Goal: Information Seeking & Learning: Find specific page/section

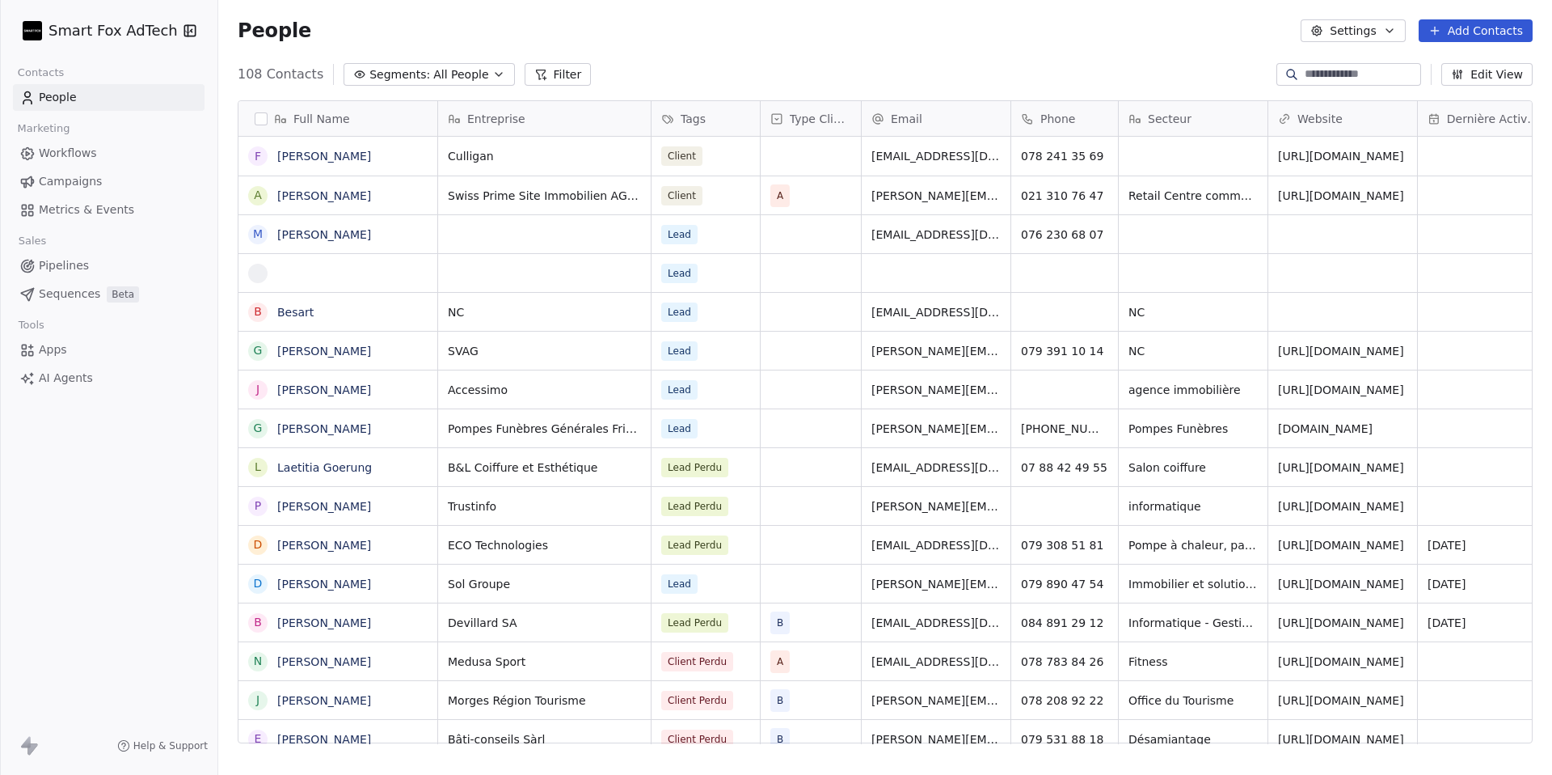
scroll to position [682, 1334]
click at [108, 36] on html "Smart Fox AdTech Contacts People Marketing Workflows Campaigns Metrics & Events…" at bounding box center [776, 387] width 1552 height 775
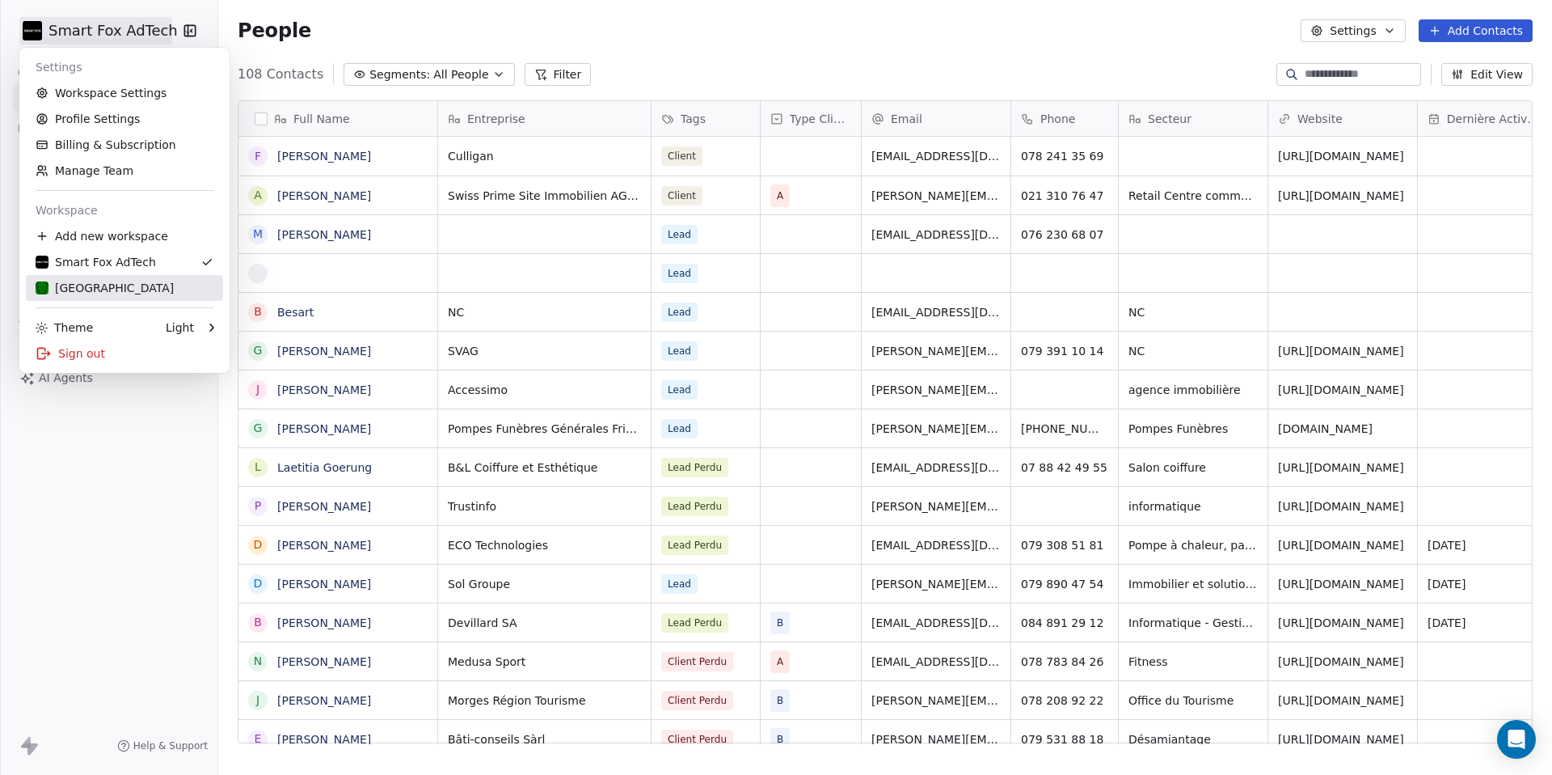
click at [108, 293] on div "[GEOGRAPHIC_DATA]" at bounding box center [105, 288] width 138 height 16
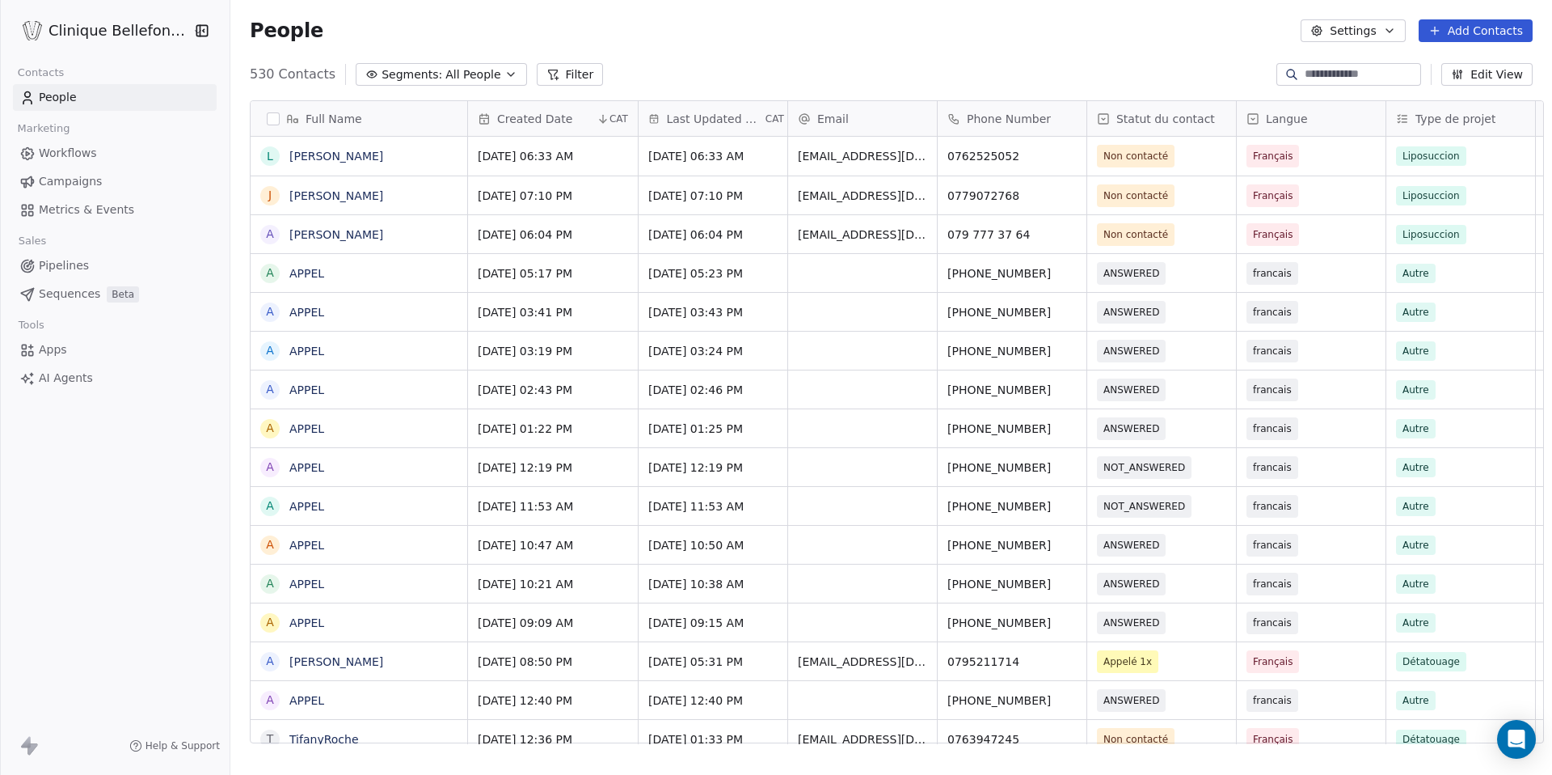
scroll to position [682, 1333]
click at [1333, 71] on input at bounding box center [1361, 74] width 113 height 16
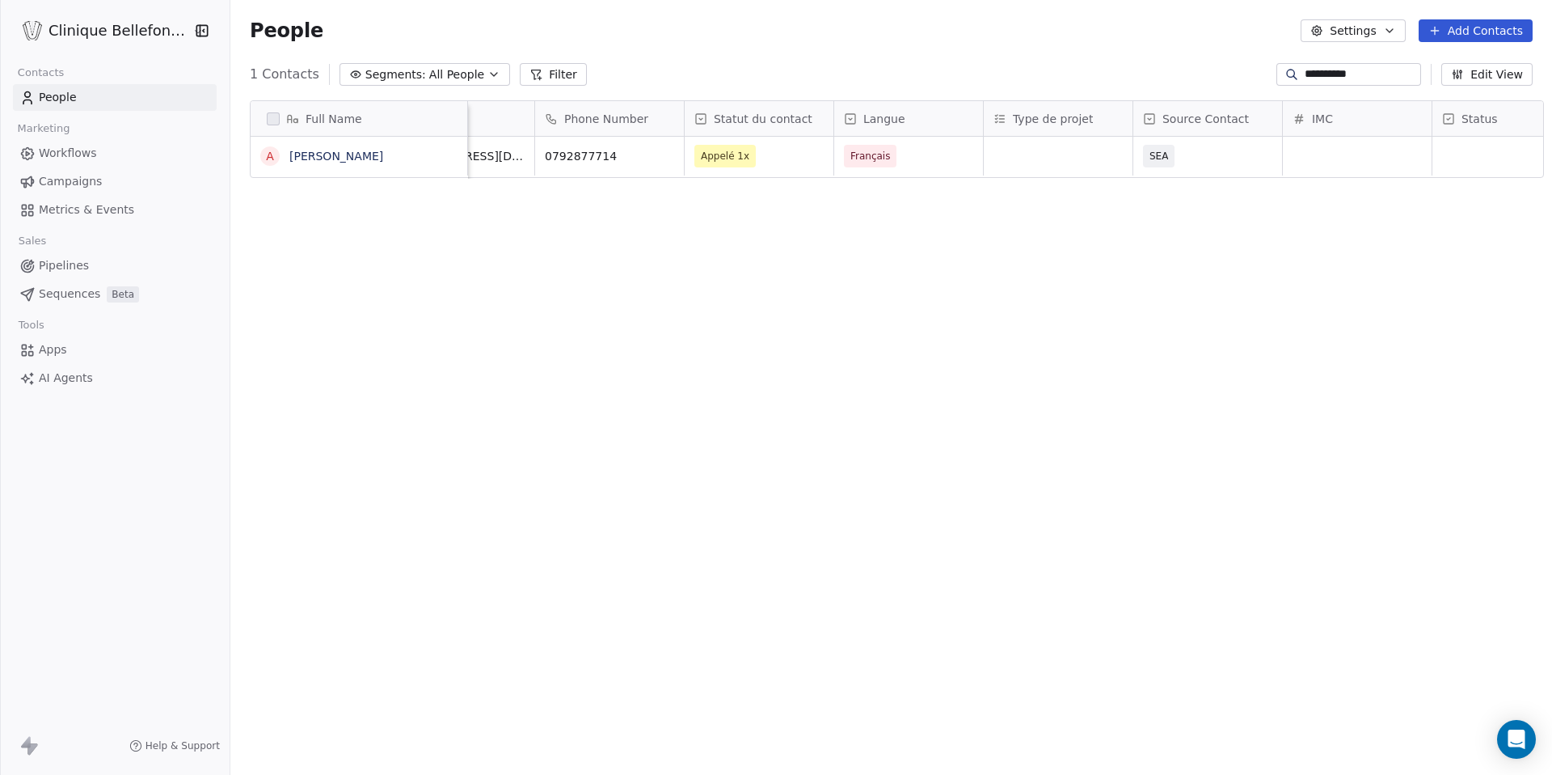
scroll to position [0, 410]
type input "**********"
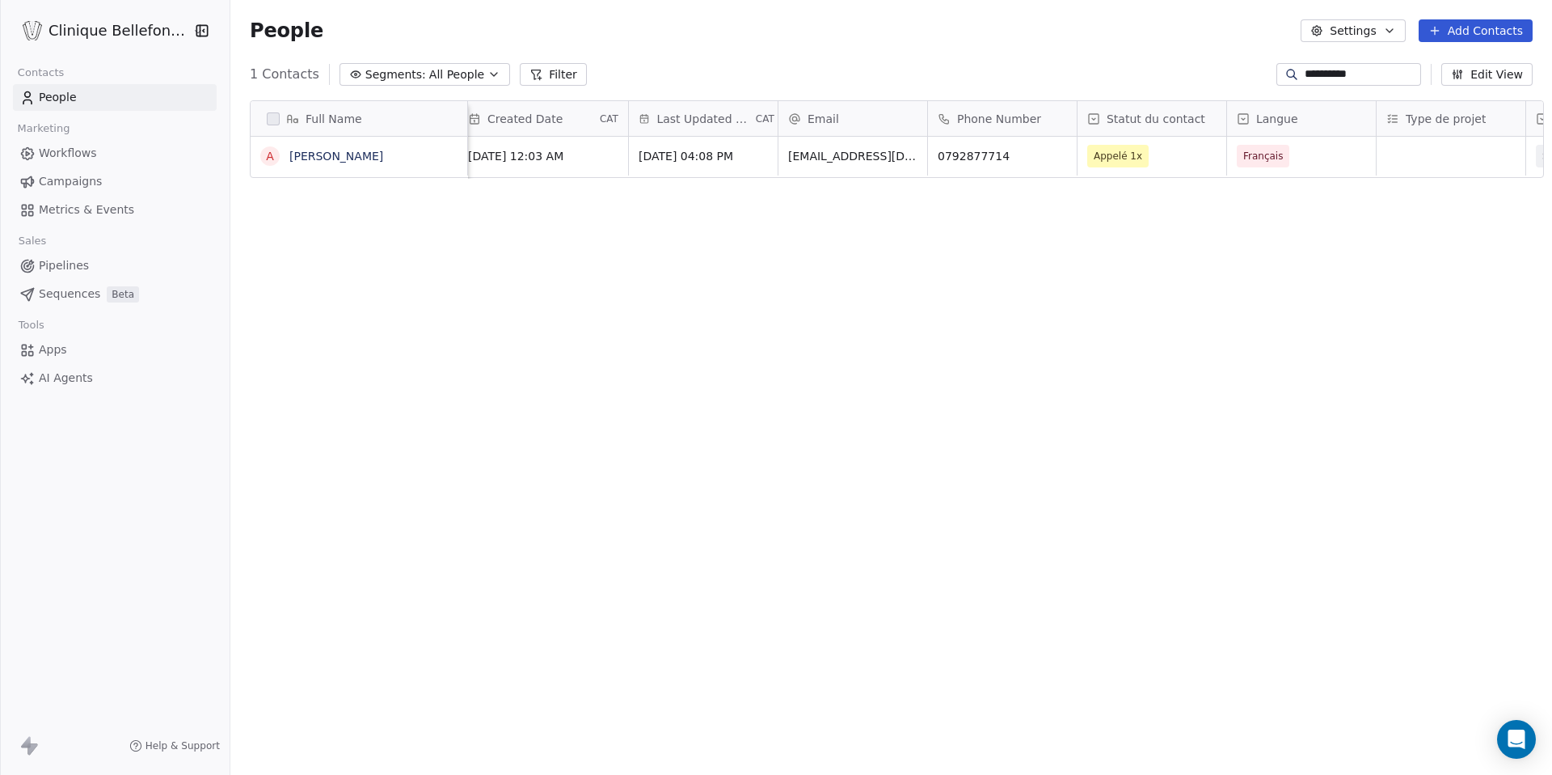
scroll to position [0, 0]
click at [289, 153] on link "[PERSON_NAME]" at bounding box center [336, 156] width 94 height 13
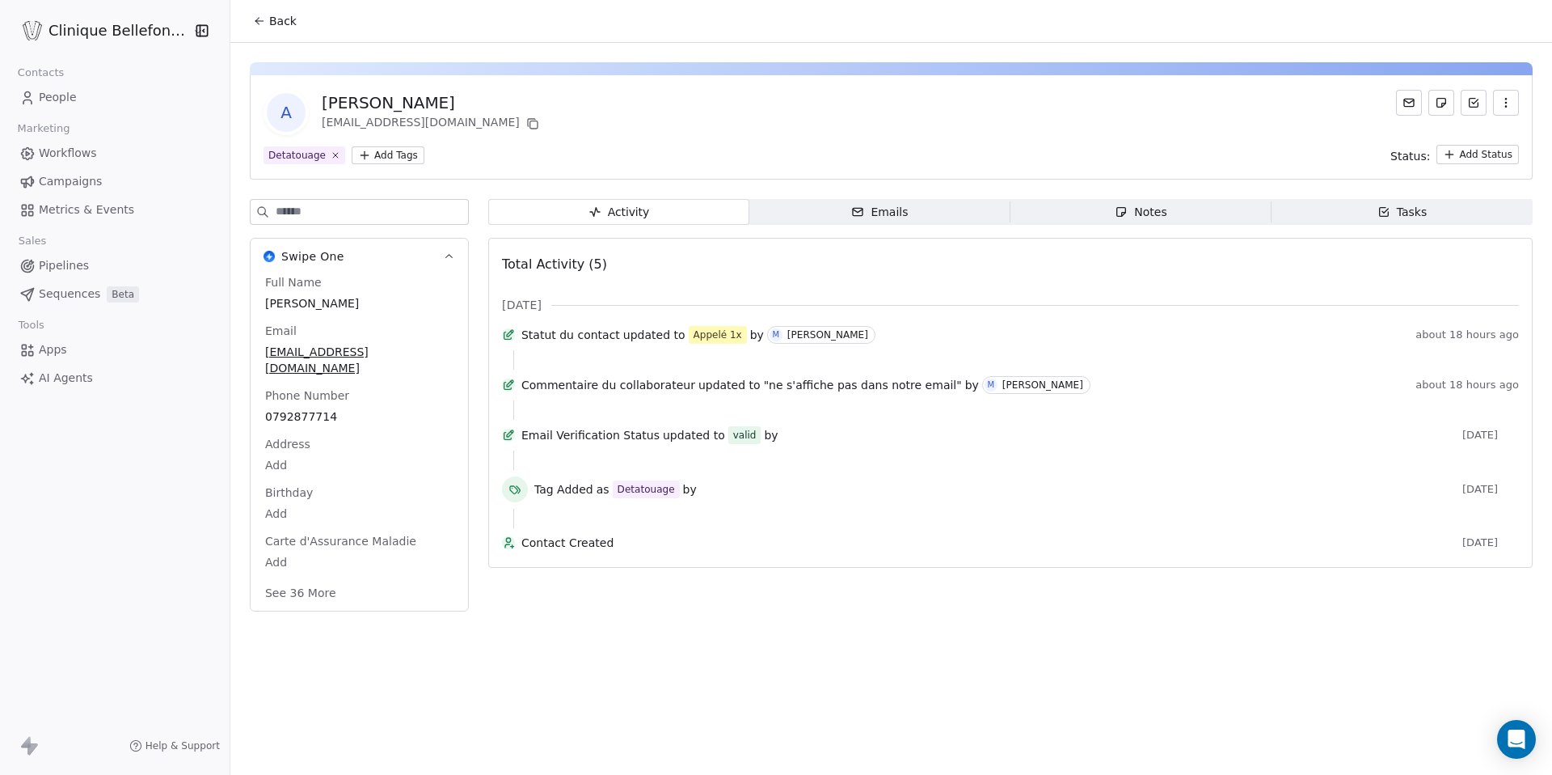
click at [1390, 217] on div "Tasks" at bounding box center [1403, 212] width 50 height 17
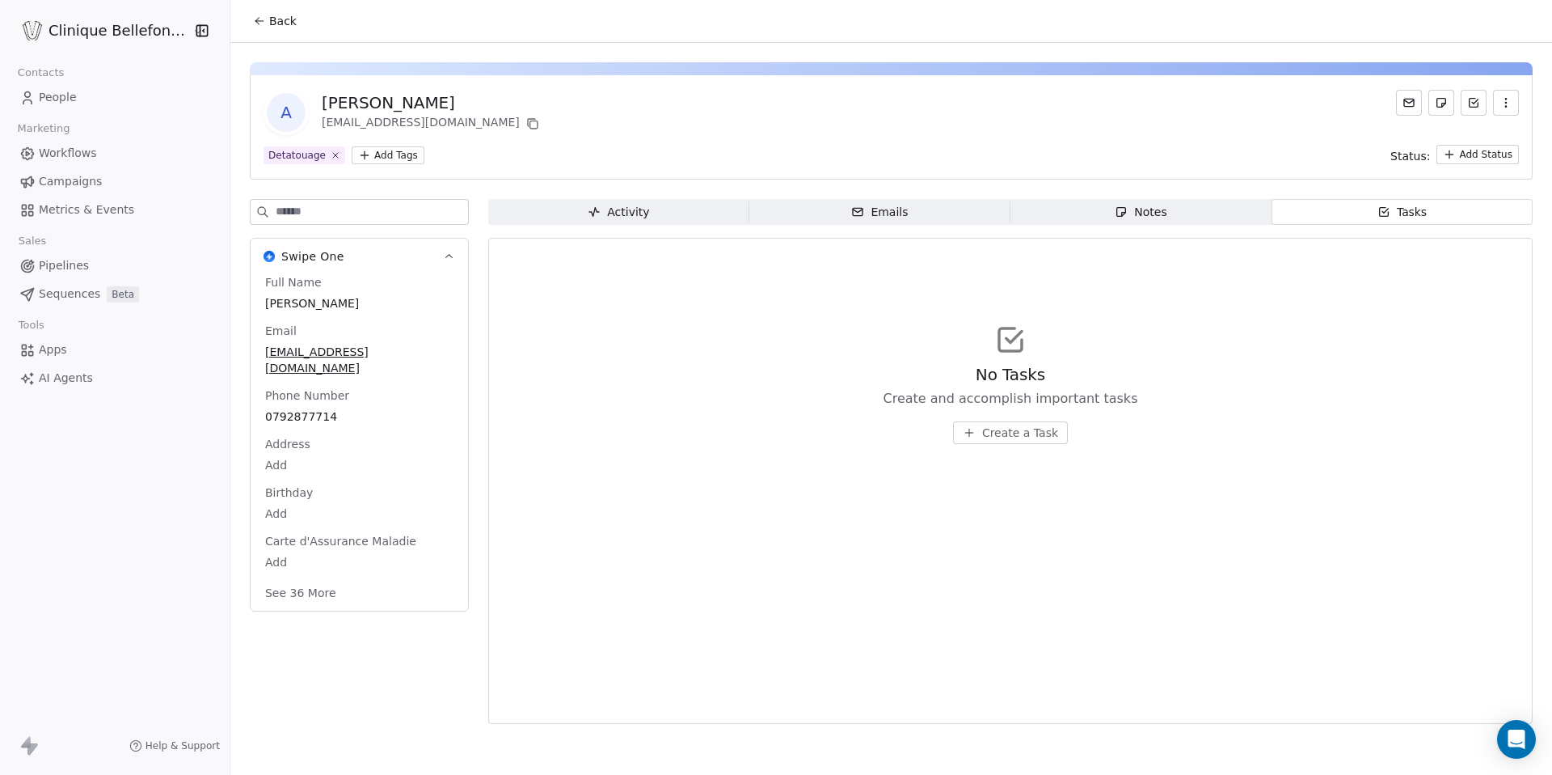
click at [1189, 213] on span "Notes Notes" at bounding box center [1141, 212] width 261 height 26
click at [856, 213] on icon "button" at bounding box center [857, 211] width 13 height 13
click at [585, 224] on span "Activity Activity" at bounding box center [618, 212] width 261 height 26
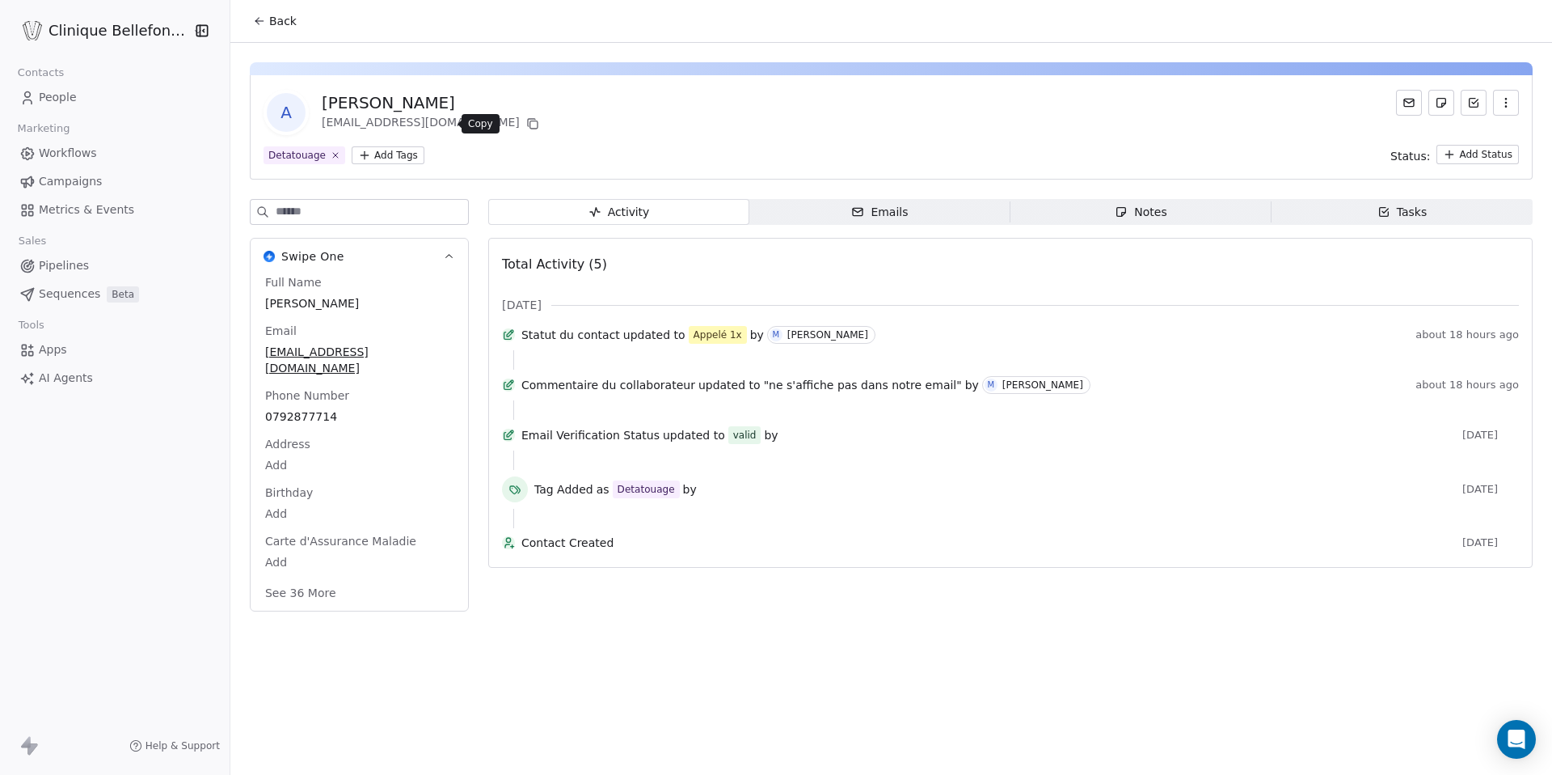
click at [523, 123] on button at bounding box center [532, 123] width 19 height 19
click at [255, 21] on icon at bounding box center [256, 19] width 3 height 3
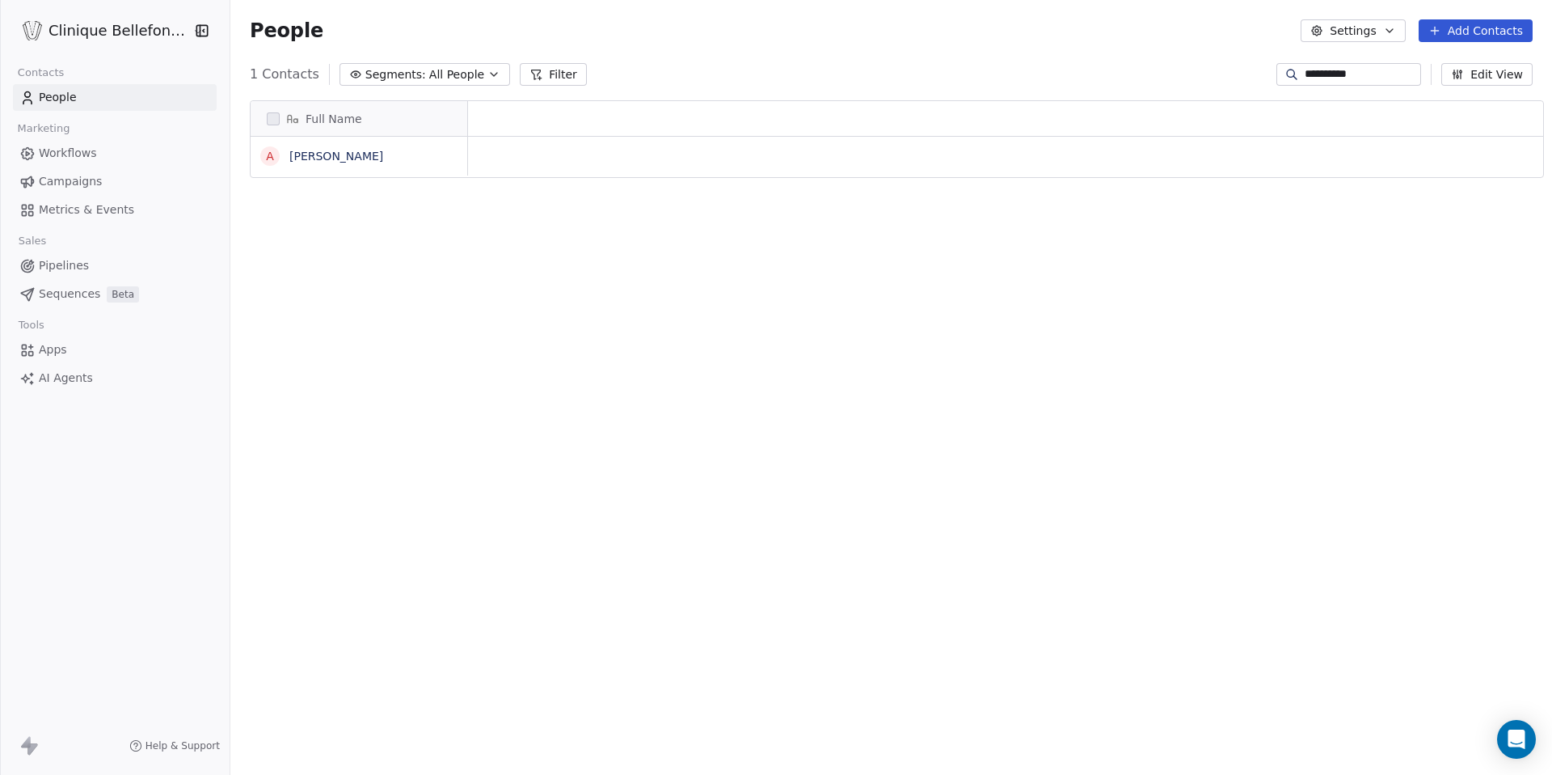
scroll to position [1, 1]
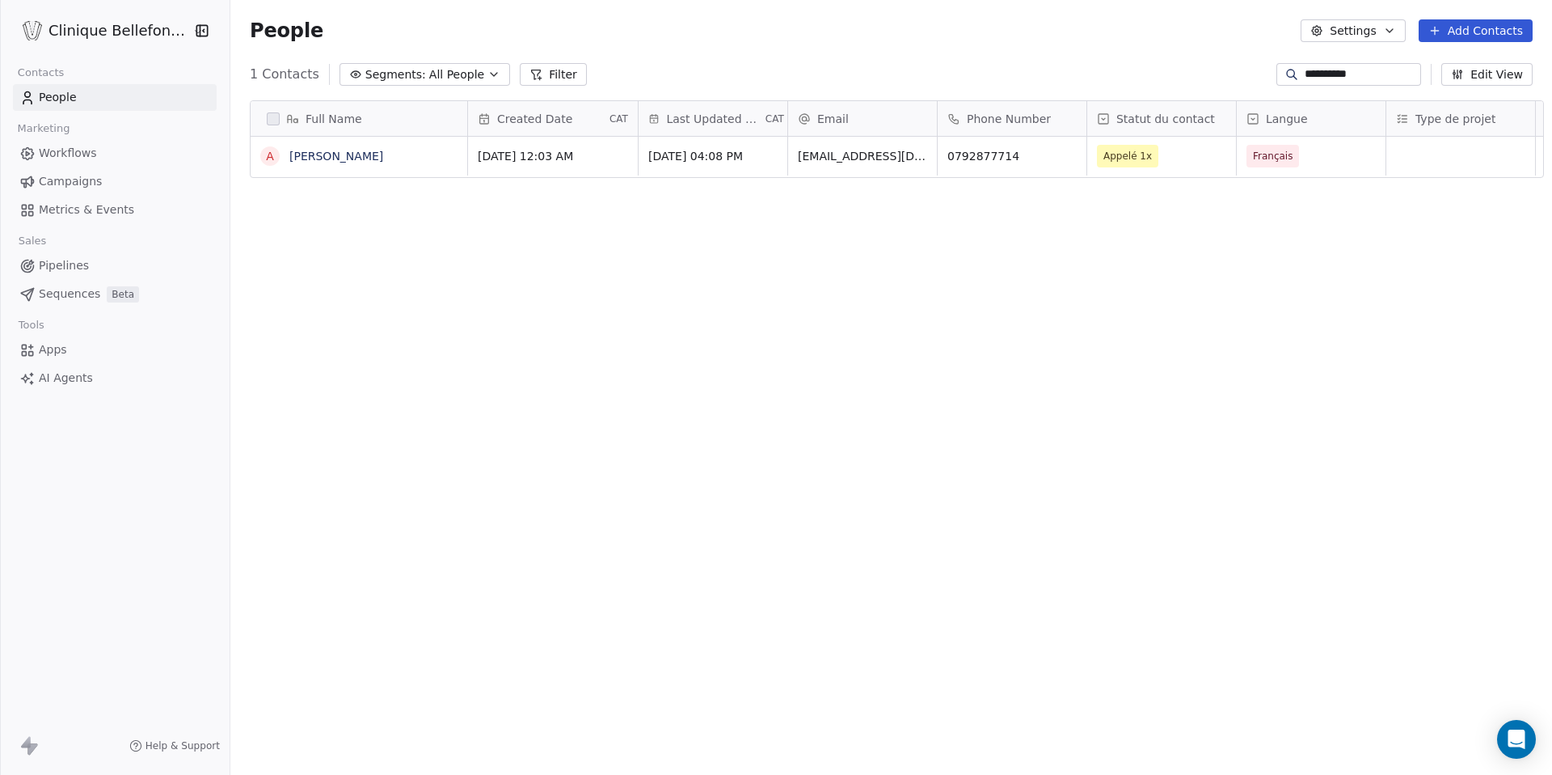
click at [1337, 78] on input "**********" at bounding box center [1361, 74] width 113 height 16
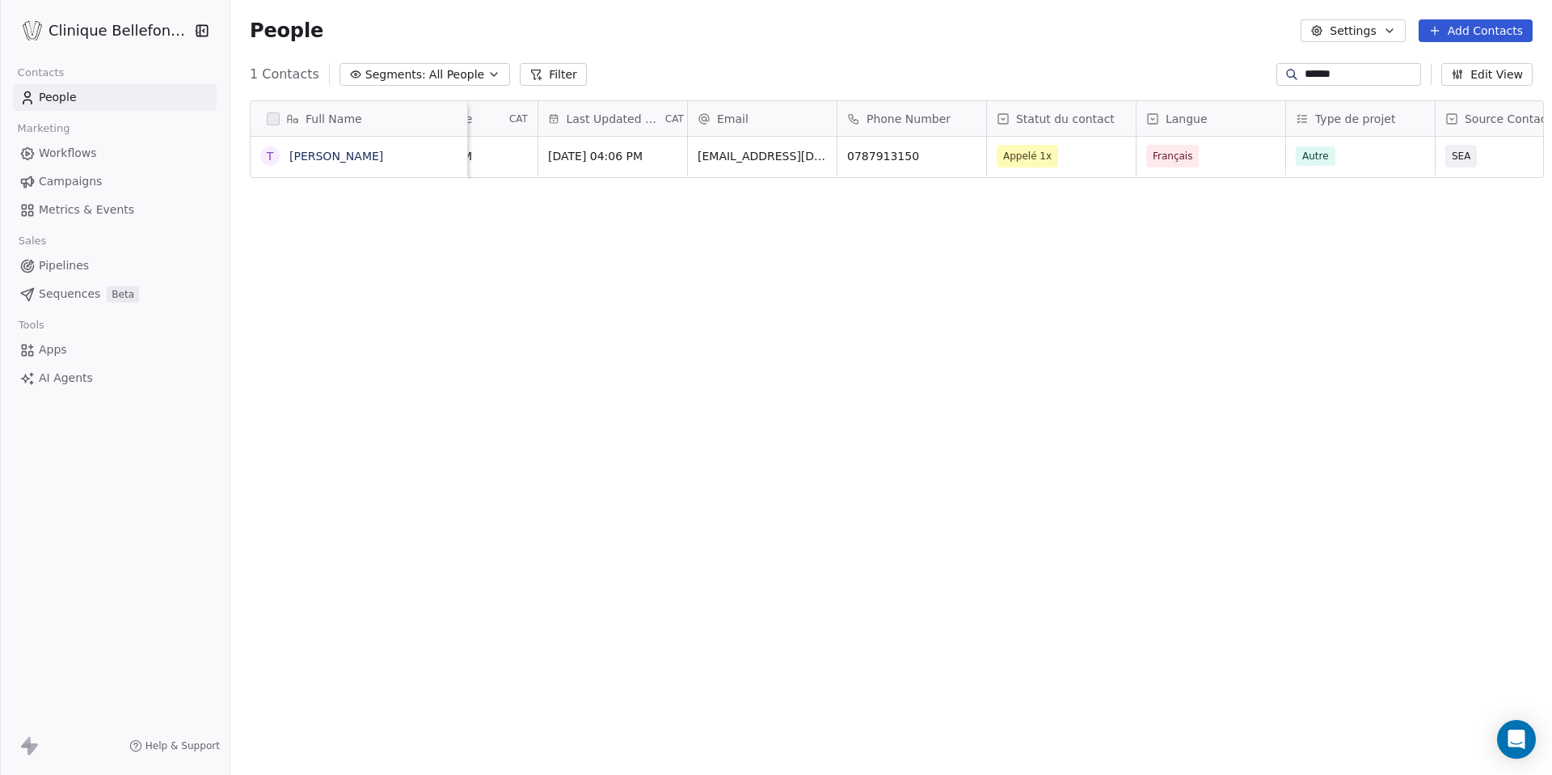
scroll to position [0, 0]
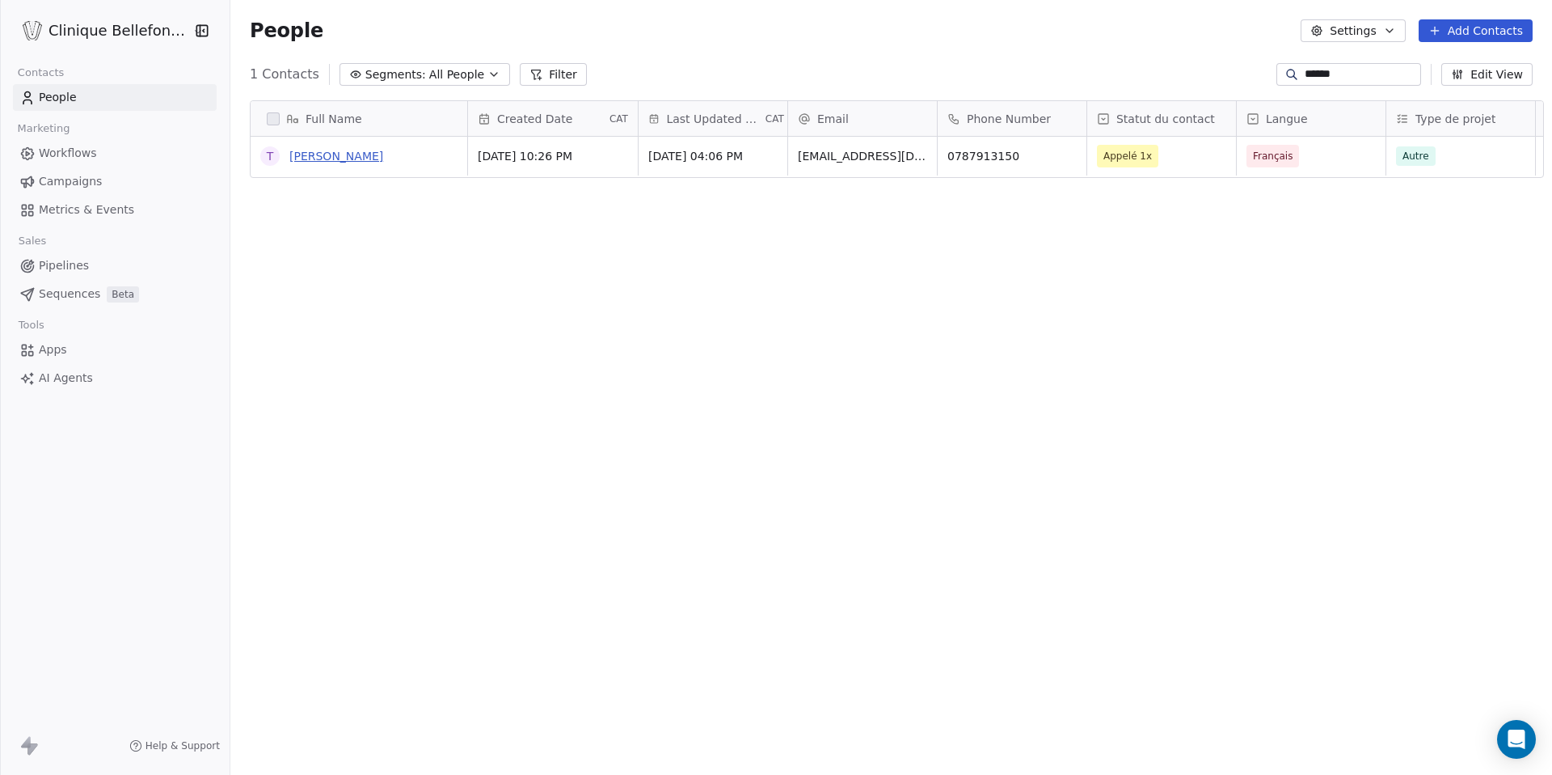
type input "******"
click at [338, 160] on link "[PERSON_NAME]" at bounding box center [336, 156] width 94 height 13
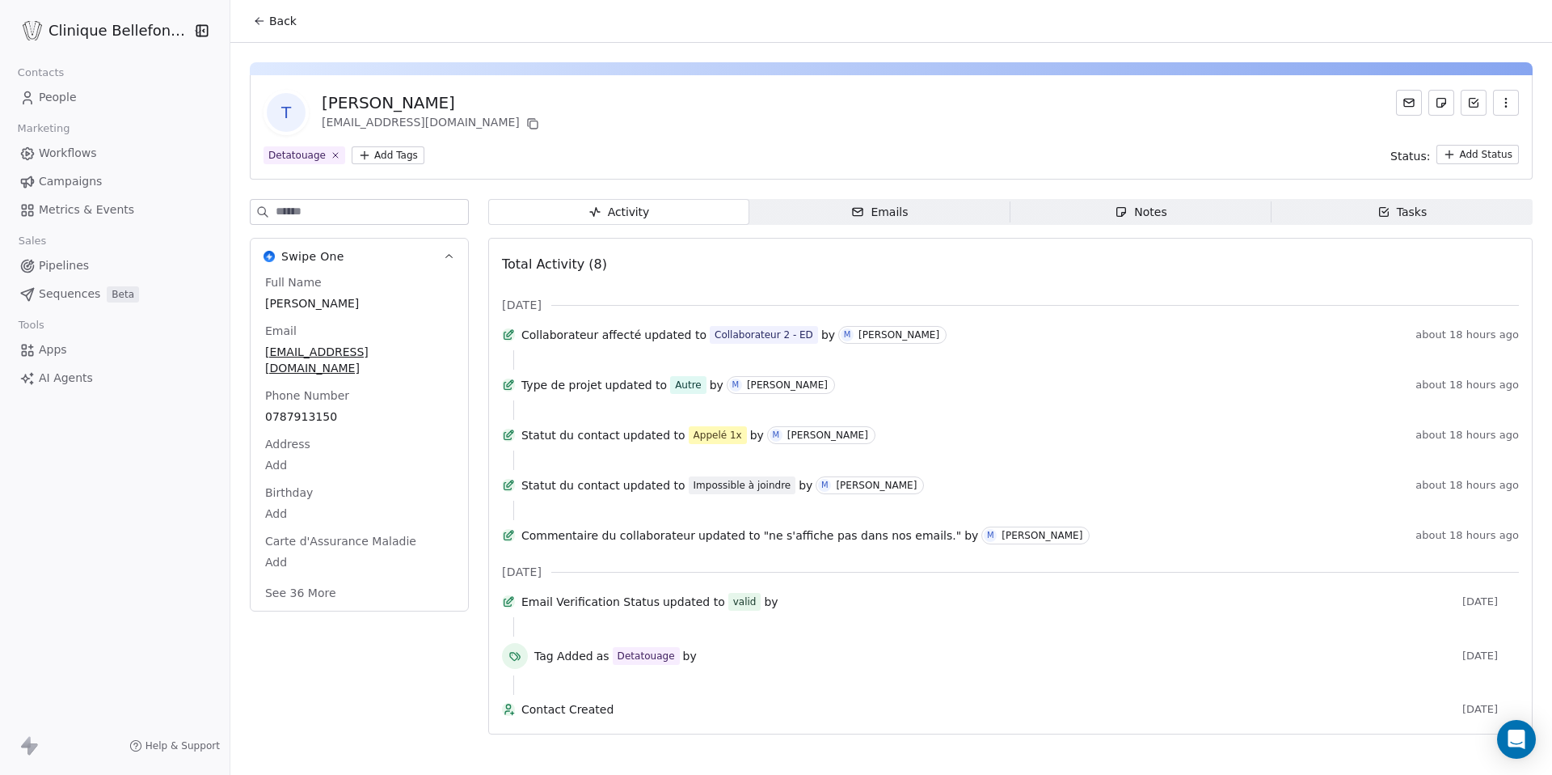
scroll to position [27, 0]
click at [61, 98] on span "People" at bounding box center [58, 97] width 38 height 17
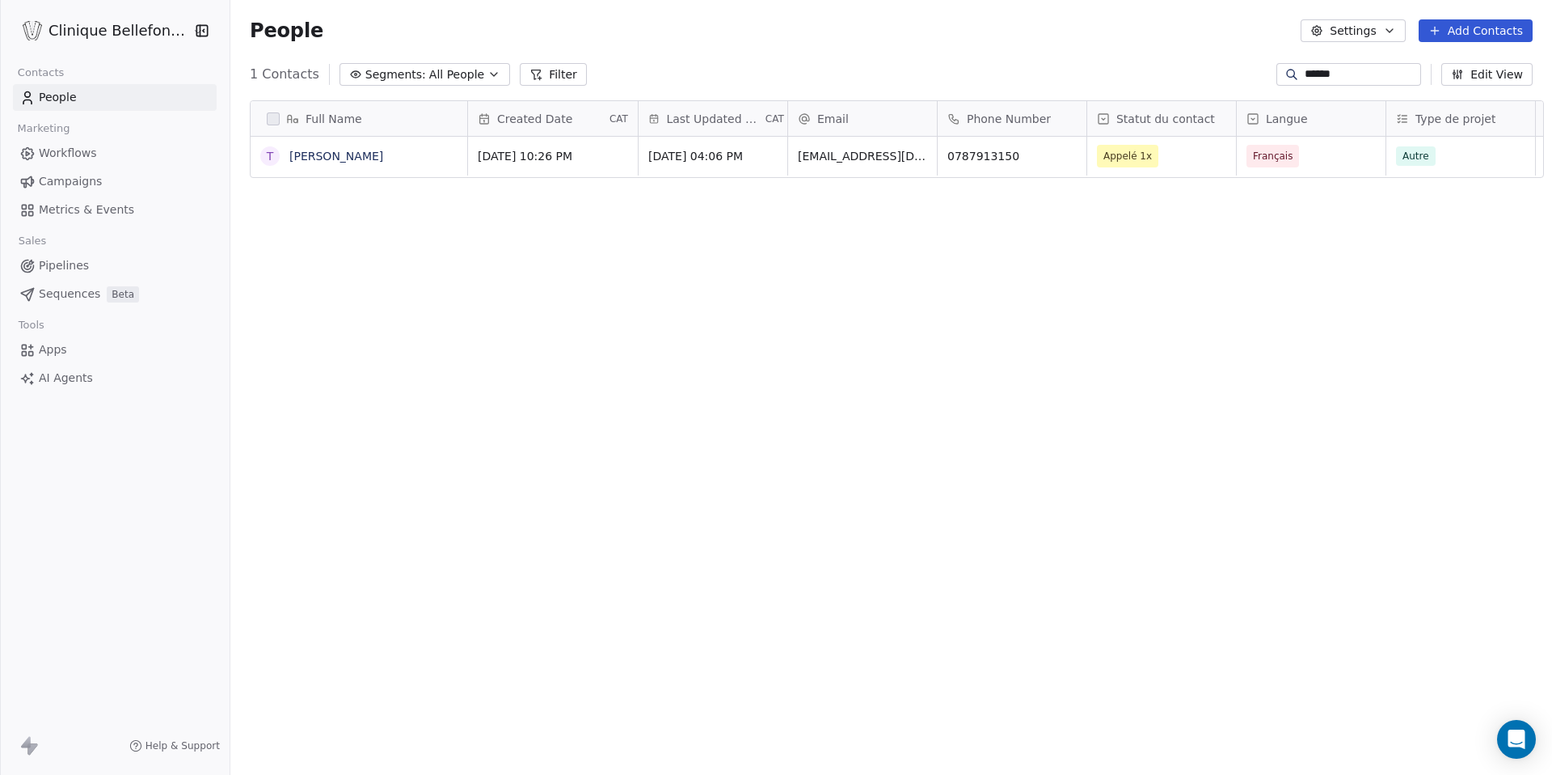
scroll to position [682, 1333]
click at [99, 95] on link "People" at bounding box center [115, 97] width 204 height 27
click at [1354, 74] on input "******" at bounding box center [1361, 74] width 113 height 16
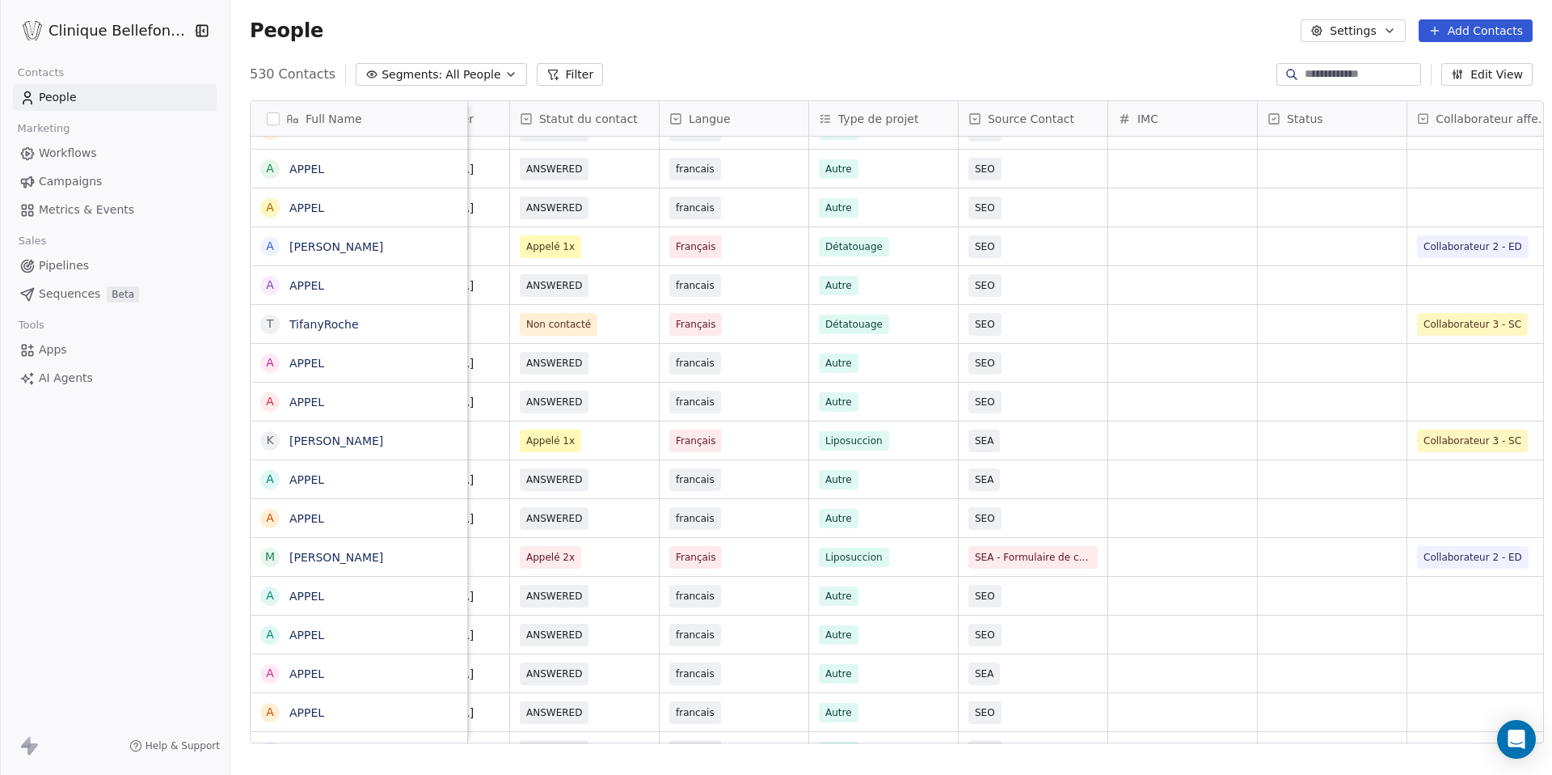
scroll to position [0, 0]
